Goal: Task Accomplishment & Management: Manage account settings

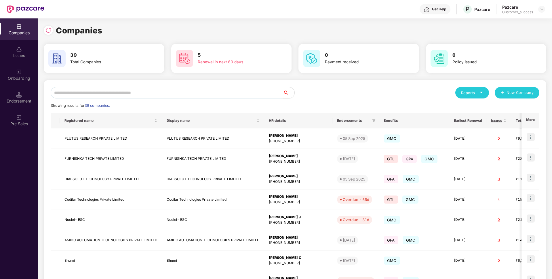
click at [204, 86] on div "Reports New Company Showing results for 39 companies. Registered name Display n…" at bounding box center [295, 220] width 503 height 280
click at [193, 91] on input "text" at bounding box center [167, 93] width 232 height 12
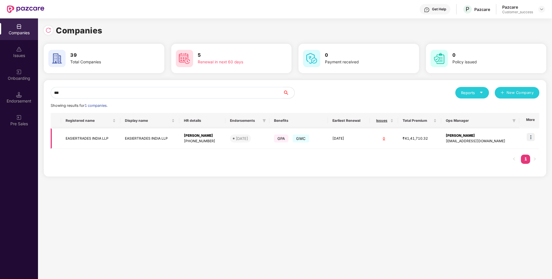
type input "***"
click at [534, 136] on img at bounding box center [531, 137] width 8 height 8
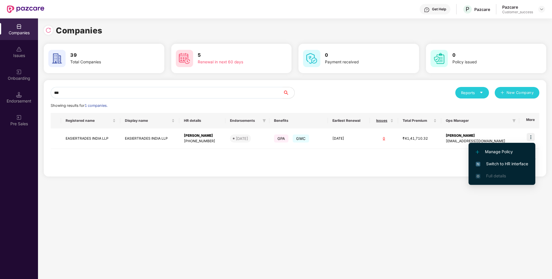
click at [495, 161] on span "Switch to HR interface" at bounding box center [502, 164] width 52 height 6
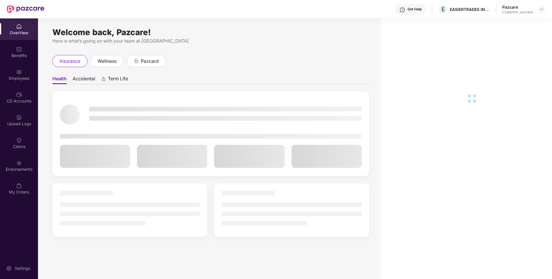
click at [2, 74] on div "Employees" at bounding box center [19, 75] width 38 height 22
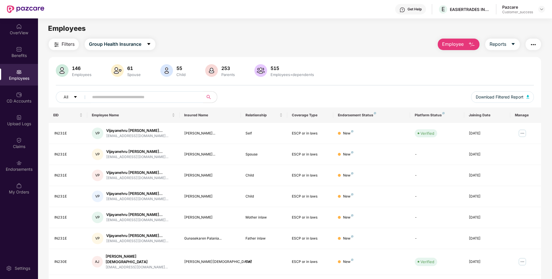
click at [147, 98] on input "text" at bounding box center [143, 97] width 103 height 9
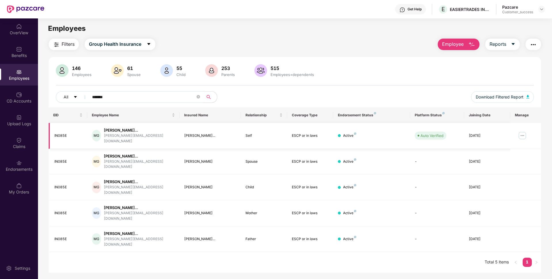
type input "*******"
click at [524, 134] on img at bounding box center [522, 135] width 9 height 9
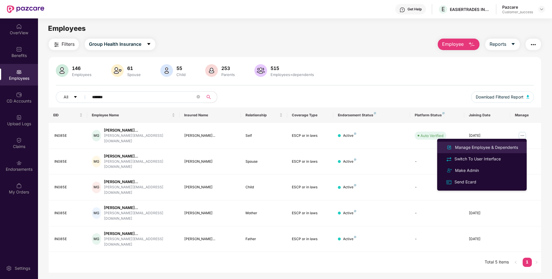
click at [485, 146] on div "Manage Employee & Dependents" at bounding box center [486, 147] width 65 height 6
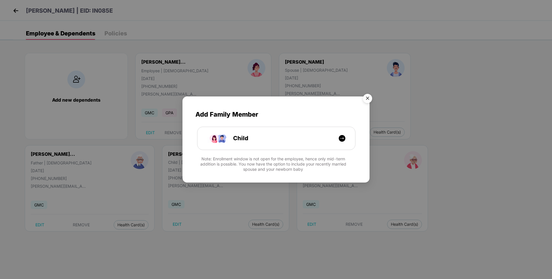
click at [367, 96] on img "Close" at bounding box center [368, 99] width 16 height 16
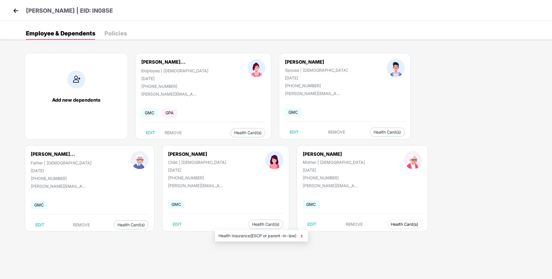
click at [391, 223] on span "Health Card(s)" at bounding box center [404, 224] width 27 height 3
click at [391, 224] on span "Health Card(s)" at bounding box center [404, 224] width 27 height 3
click at [239, 232] on li "Health Insurance(ESCP or parent-in-law)" at bounding box center [261, 235] width 93 height 9
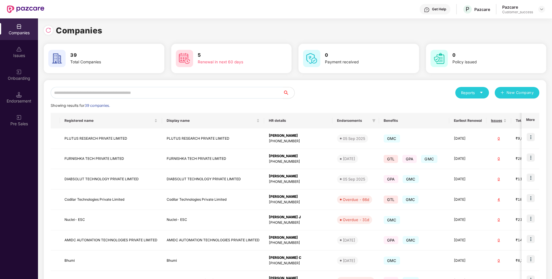
click at [179, 93] on input "text" at bounding box center [167, 93] width 232 height 12
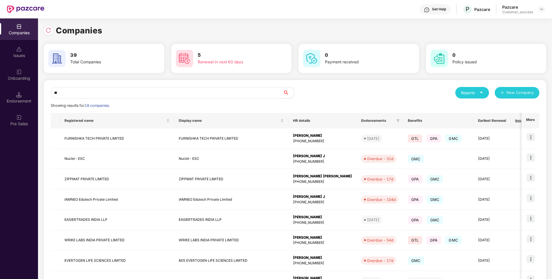
type input "*"
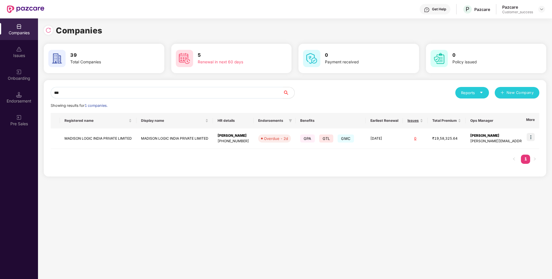
type input "***"
